Goal: Transaction & Acquisition: Purchase product/service

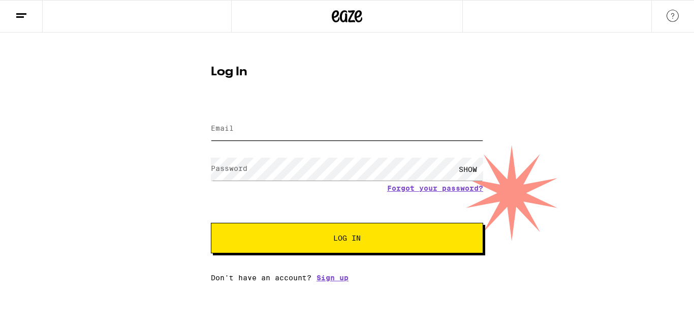
type input "[EMAIL_ADDRESS][DOMAIN_NAME]"
click at [318, 244] on button "Log In" at bounding box center [347, 238] width 272 height 31
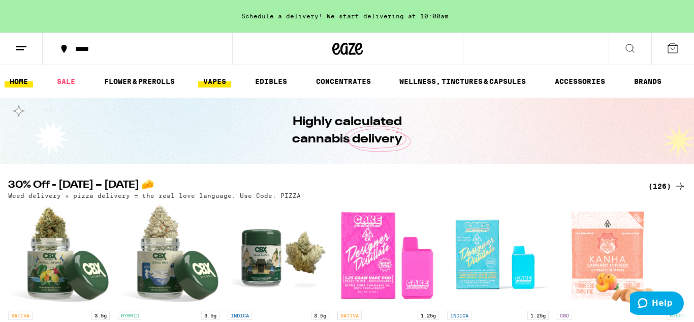
click at [218, 83] on link "VAPES" at bounding box center [214, 81] width 33 height 12
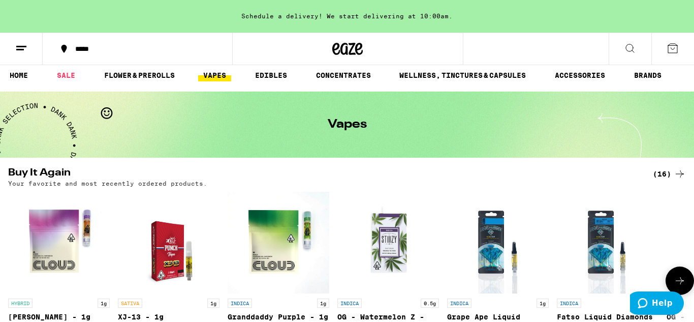
scroll to position [9, 0]
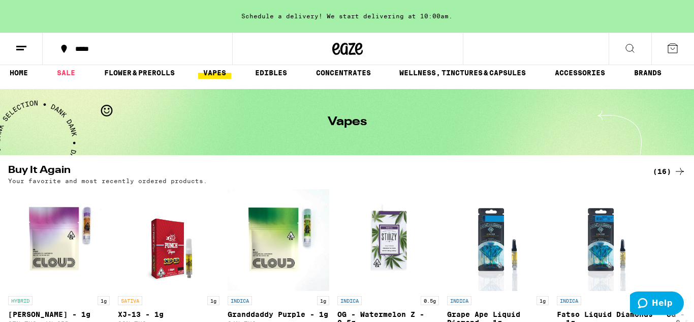
click at [21, 55] on button at bounding box center [21, 49] width 43 height 32
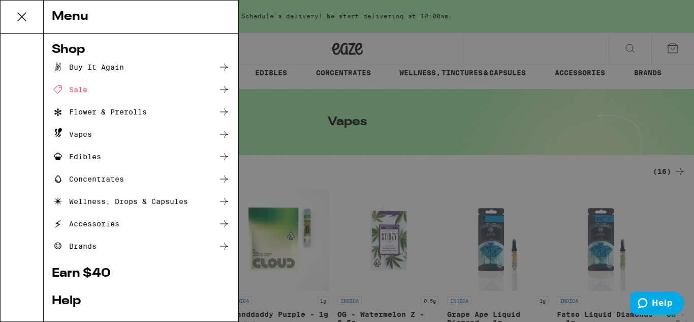
click at [134, 84] on div "Sale" at bounding box center [141, 89] width 178 height 12
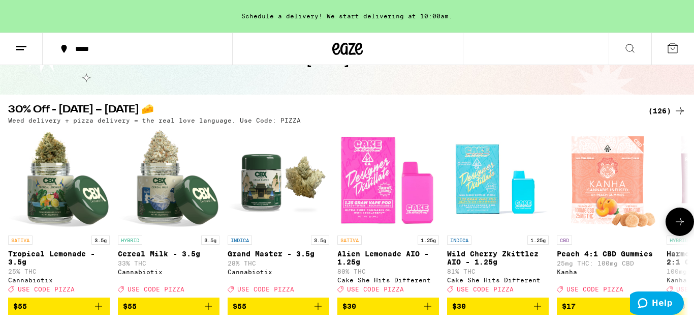
scroll to position [70, 0]
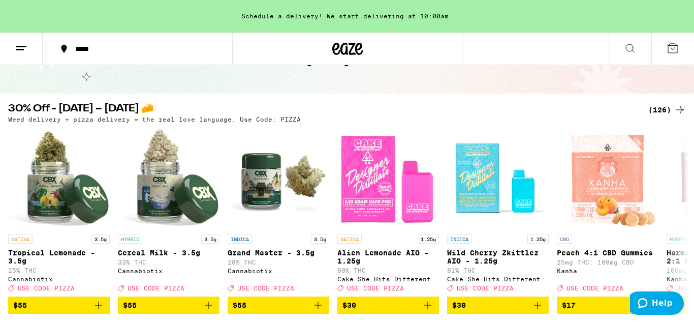
click at [674, 109] on icon at bounding box center [680, 110] width 12 height 12
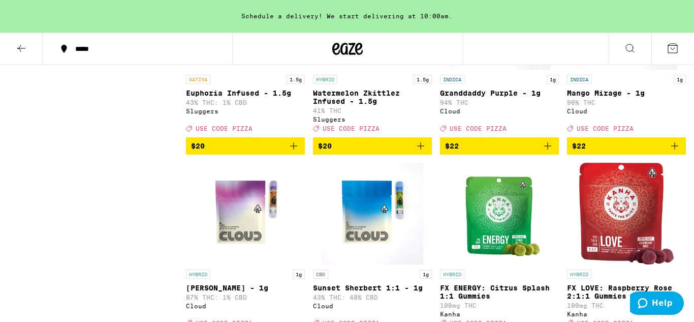
scroll to position [2722, 0]
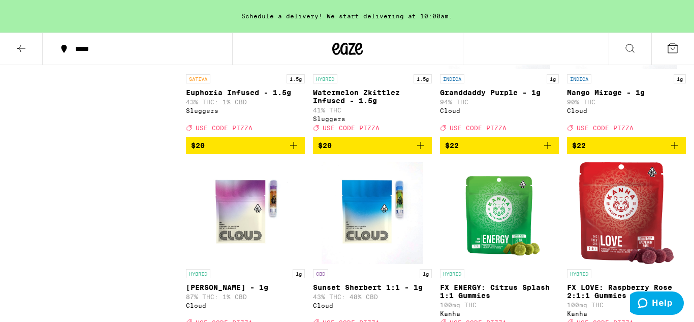
click at [517, 152] on span "$22" at bounding box center [499, 145] width 109 height 12
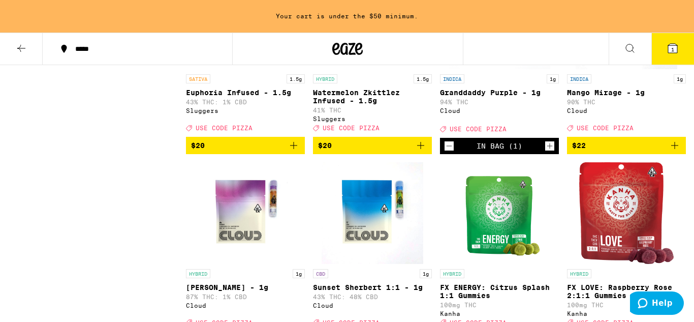
click at [611, 152] on span "$22" at bounding box center [626, 145] width 109 height 12
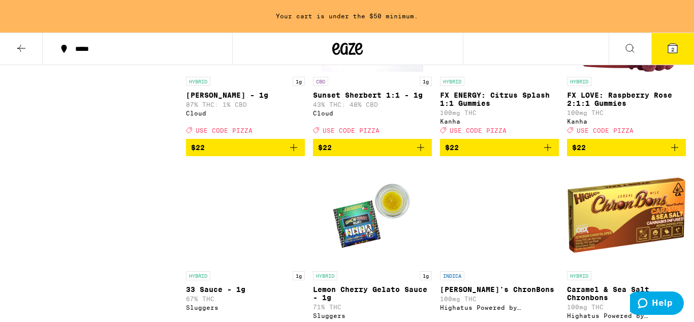
scroll to position [2931, 0]
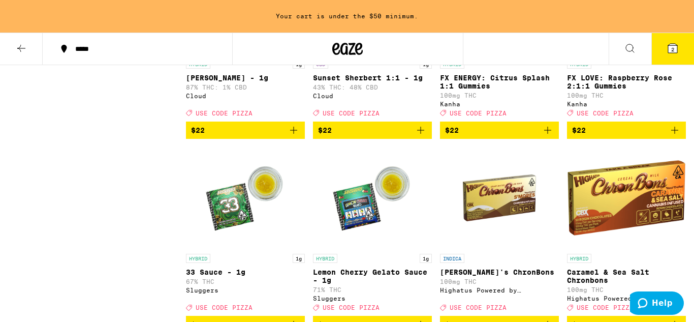
click at [271, 246] on div "SATIVA 3.5g Tropical Lemonade - 3.5g 25% THC Cannabiotix Deal Created with Sket…" at bounding box center [436, 321] width 500 height 6146
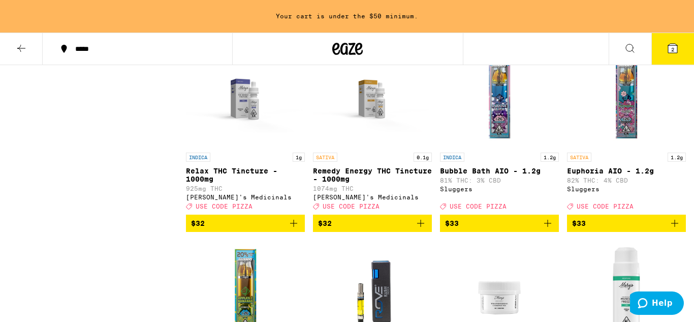
scroll to position [4387, 0]
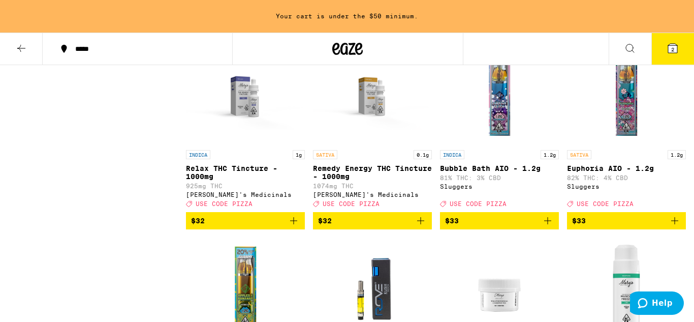
click at [621, 33] on span "$32" at bounding box center [626, 26] width 109 height 12
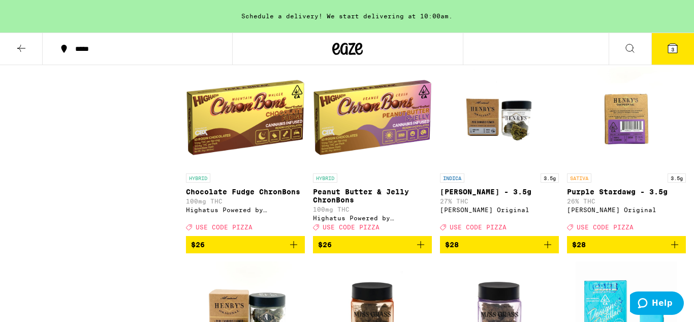
scroll to position [3136, 0]
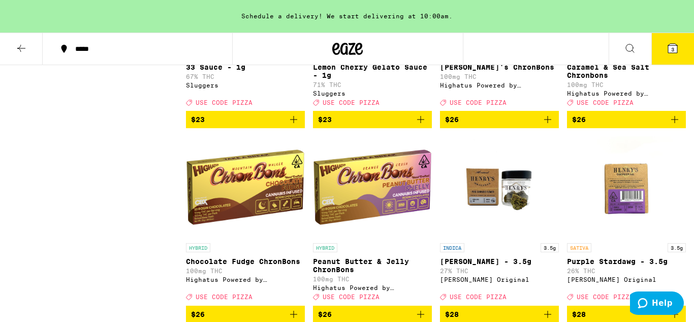
click at [667, 46] on icon at bounding box center [673, 48] width 12 height 12
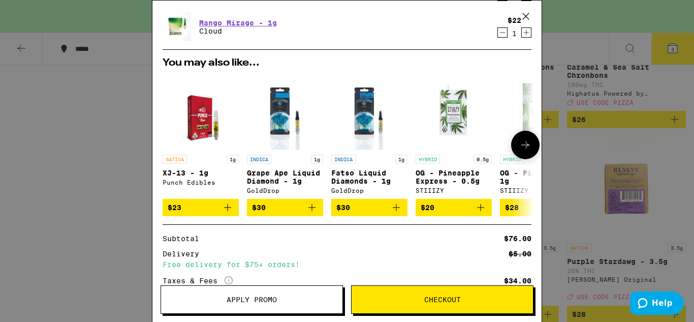
scroll to position [208, 0]
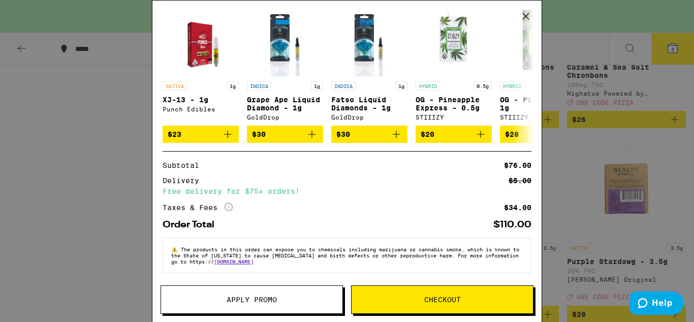
click at [247, 296] on span "Apply Promo" at bounding box center [252, 299] width 50 height 7
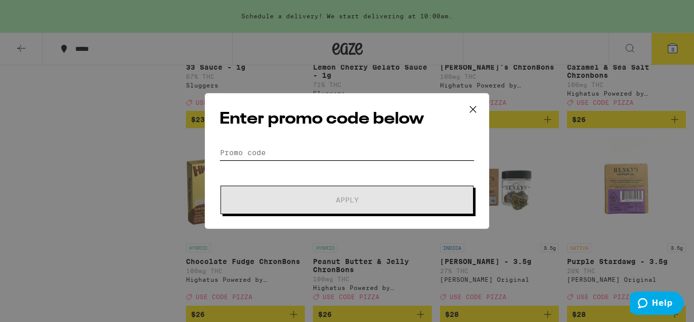
click at [250, 159] on input "Promo Code" at bounding box center [347, 152] width 255 height 15
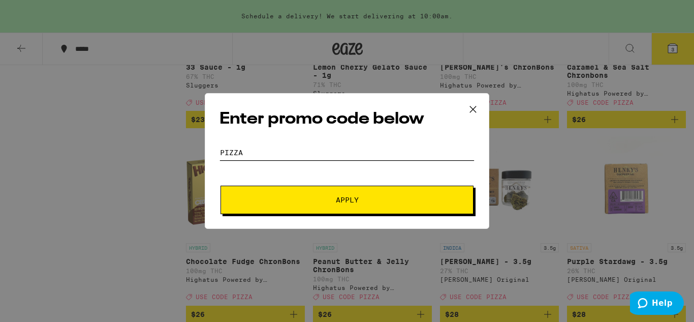
type input "PIZZA"
click at [304, 195] on button "Apply" at bounding box center [347, 200] width 253 height 28
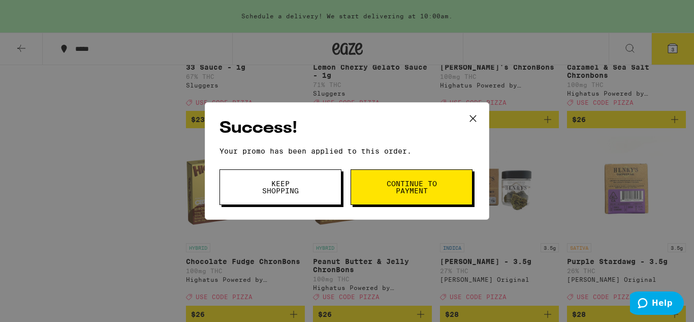
click at [435, 186] on span "Continue to payment" at bounding box center [412, 187] width 52 height 14
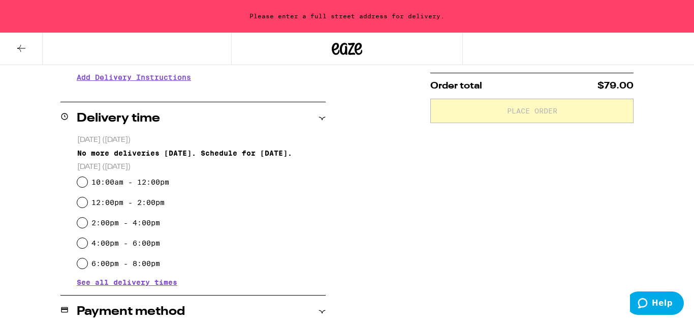
scroll to position [220, 0]
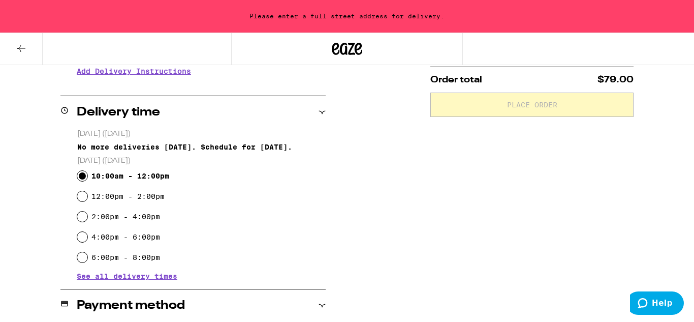
click at [81, 179] on input "10:00am - 12:00pm" at bounding box center [82, 176] width 10 height 10
radio input "true"
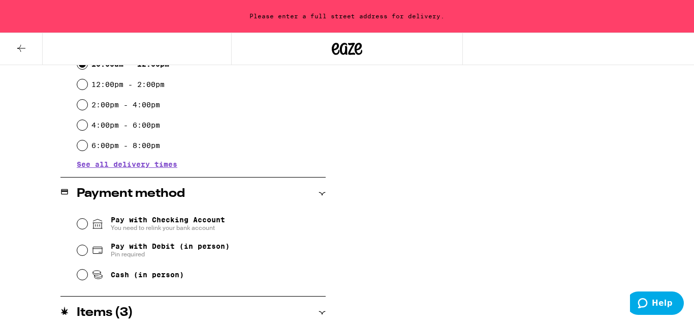
scroll to position [333, 0]
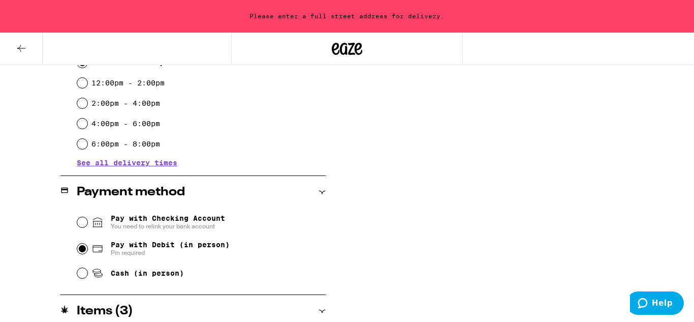
click at [83, 250] on input "Pay with Debit (in person) Pin required" at bounding box center [82, 249] width 10 height 10
radio input "true"
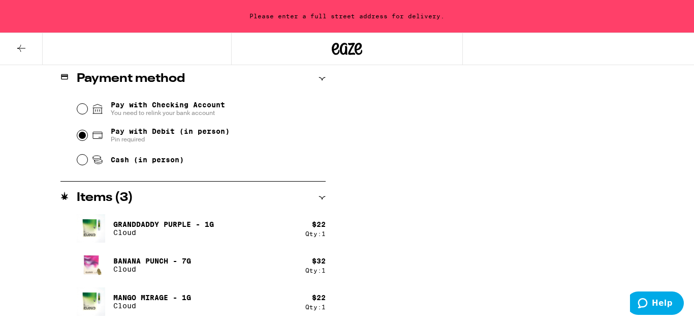
scroll to position [449, 0]
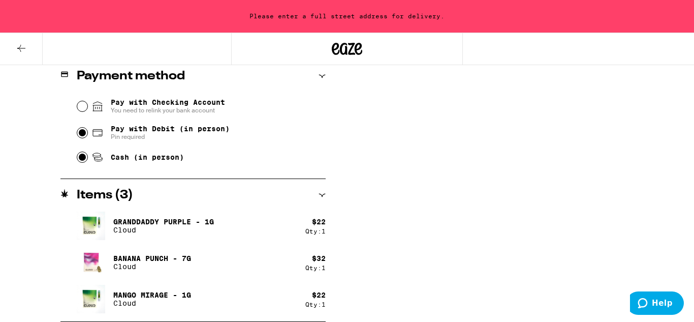
click at [84, 158] on input "Cash (in person)" at bounding box center [82, 157] width 10 height 10
radio input "true"
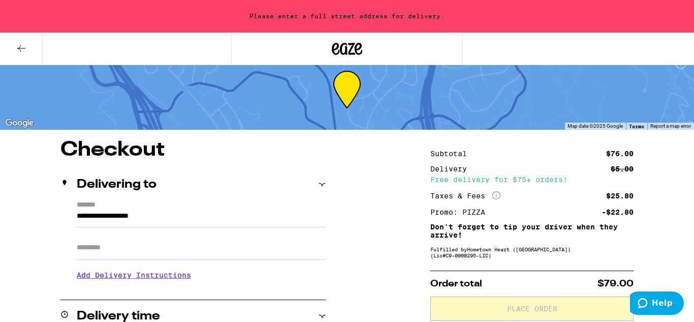
scroll to position [14, 0]
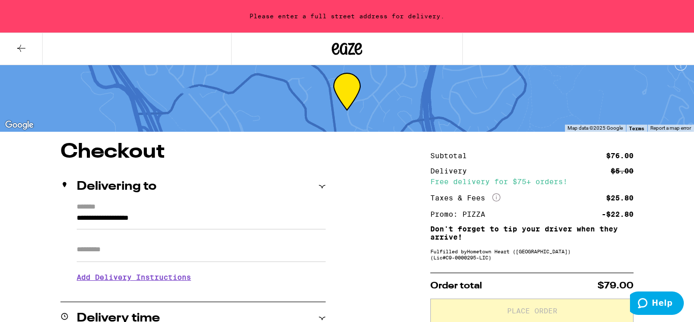
click at [145, 223] on input "**********" at bounding box center [201, 220] width 249 height 17
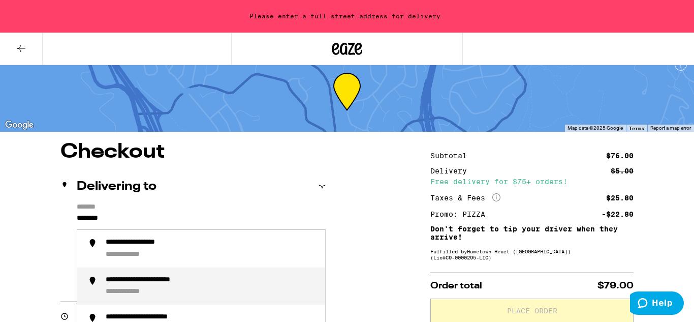
click at [130, 284] on div "**********" at bounding box center [163, 280] width 115 height 9
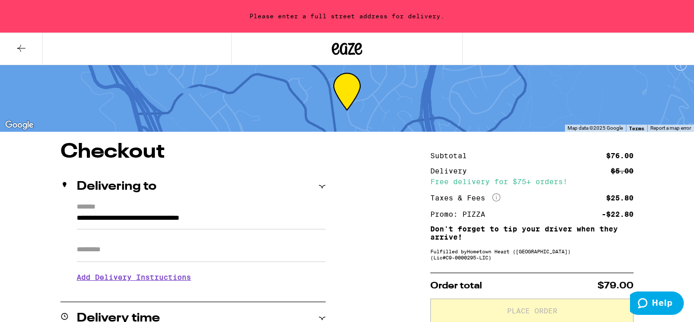
type input "**********"
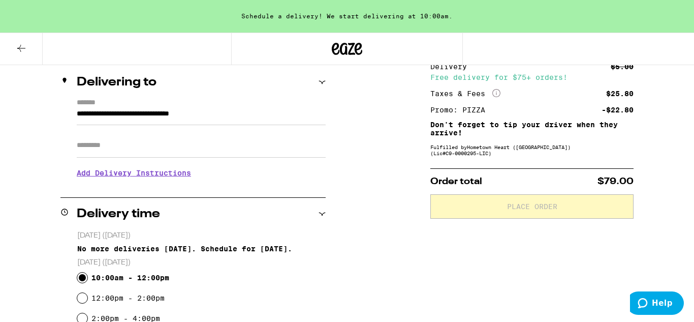
scroll to position [115, 0]
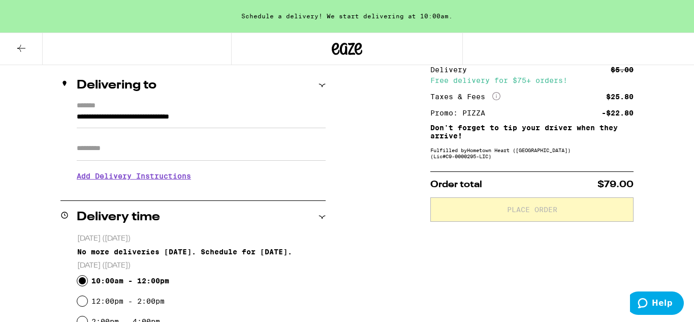
click at [114, 152] on input "Apt/Suite" at bounding box center [201, 148] width 249 height 24
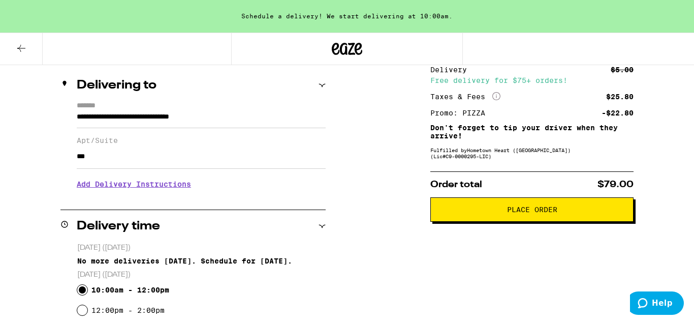
type input "***"
click at [501, 209] on span "Place Order" at bounding box center [532, 209] width 186 height 7
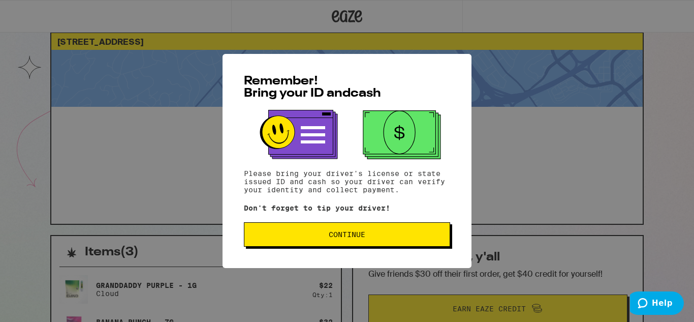
scroll to position [29, 0]
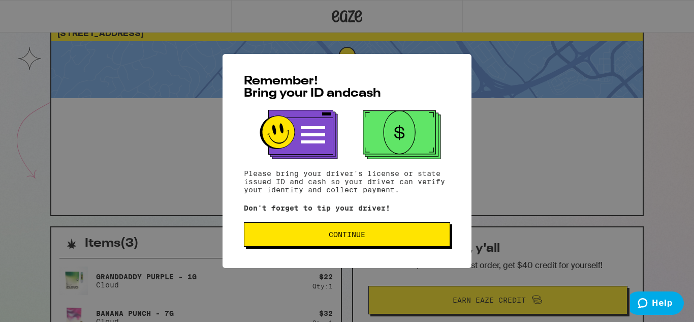
click at [370, 236] on span "Continue" at bounding box center [347, 234] width 189 height 7
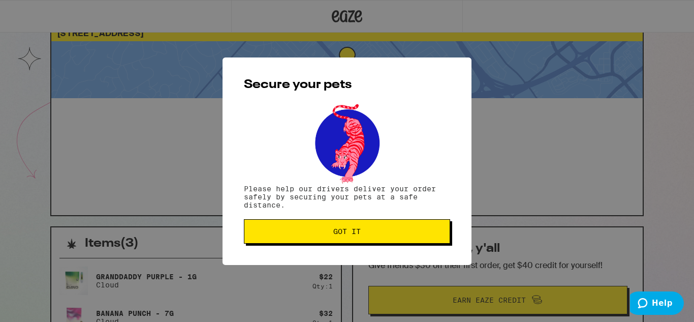
click at [370, 236] on button "Got it" at bounding box center [347, 231] width 206 height 24
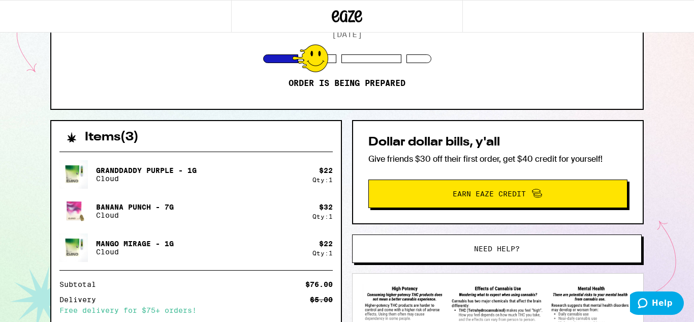
scroll to position [0, 0]
